Goal: Information Seeking & Learning: Learn about a topic

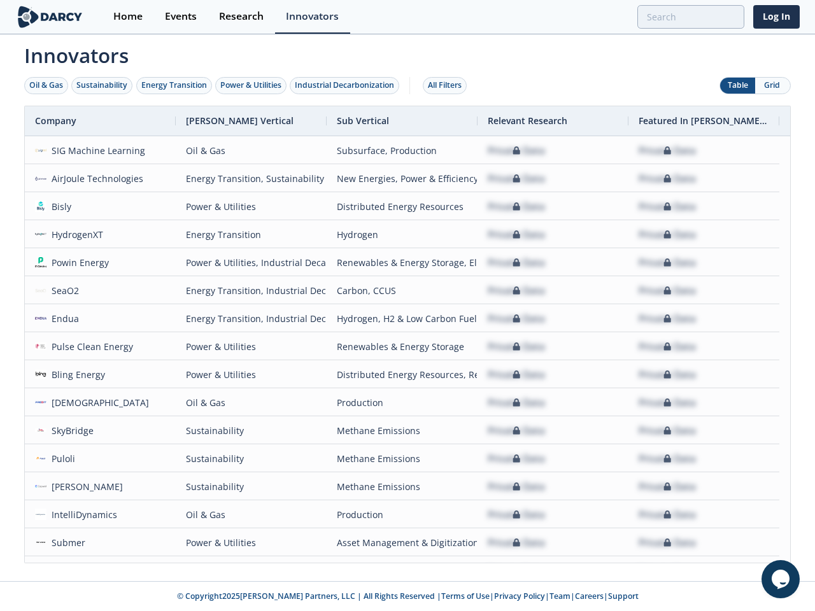
click at [46, 85] on div "Oil & Gas" at bounding box center [46, 85] width 34 height 11
click at [103, 85] on div "Sustainability" at bounding box center [101, 85] width 51 height 11
click at [174, 85] on div "Energy Transition" at bounding box center [174, 85] width 66 height 11
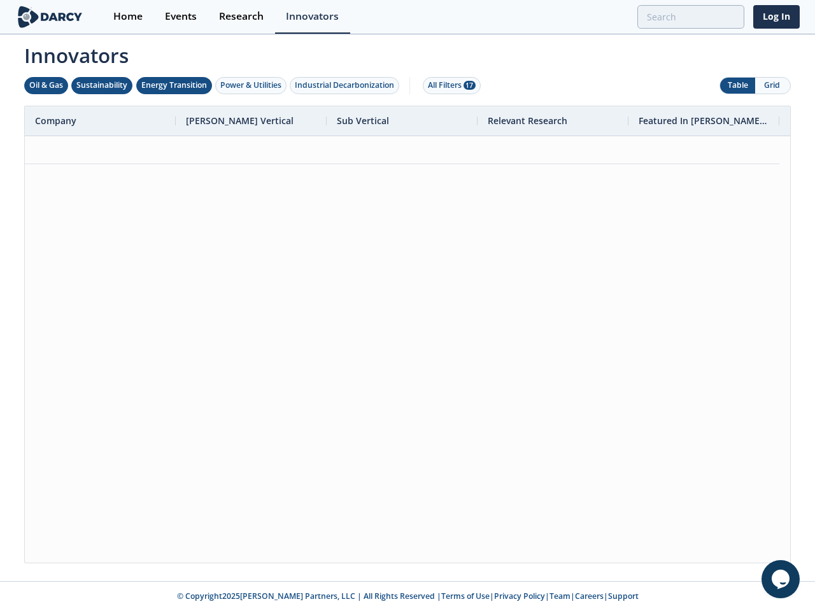
click at [252, 85] on div "Power & Utilities" at bounding box center [250, 85] width 61 height 11
click at [347, 85] on div "Industrial Decarbonization" at bounding box center [344, 85] width 99 height 11
